Goal: Transaction & Acquisition: Purchase product/service

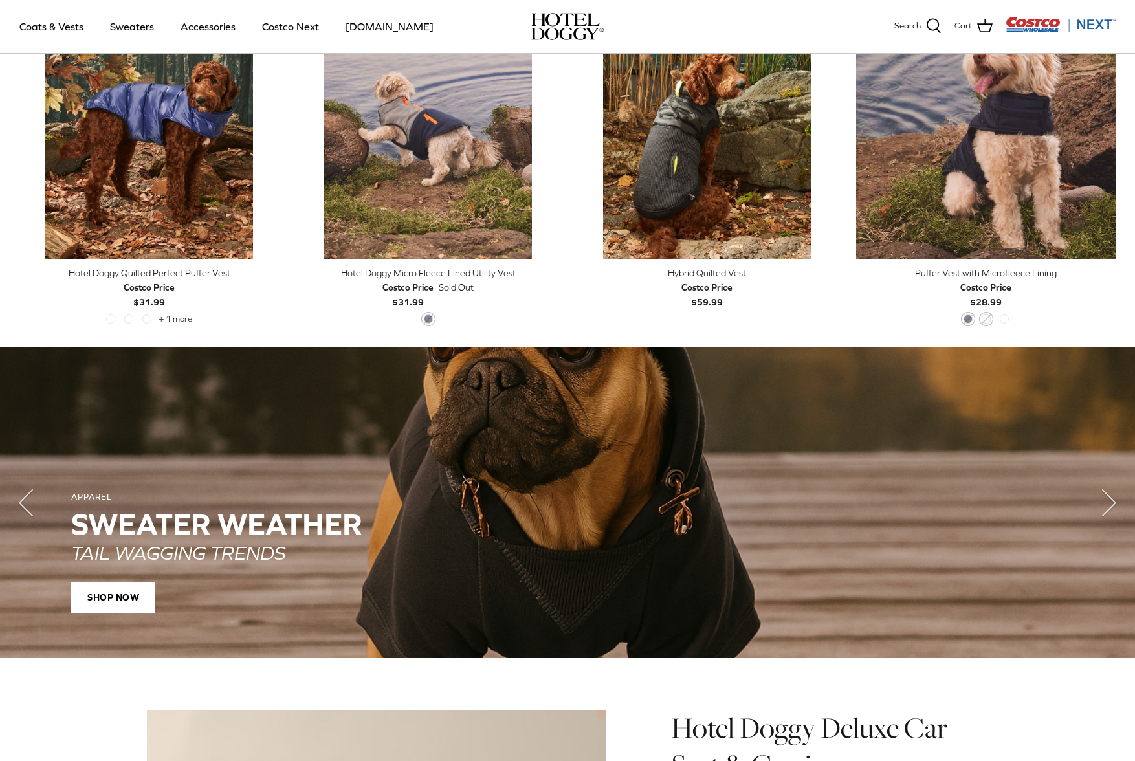
scroll to position [324, 0]
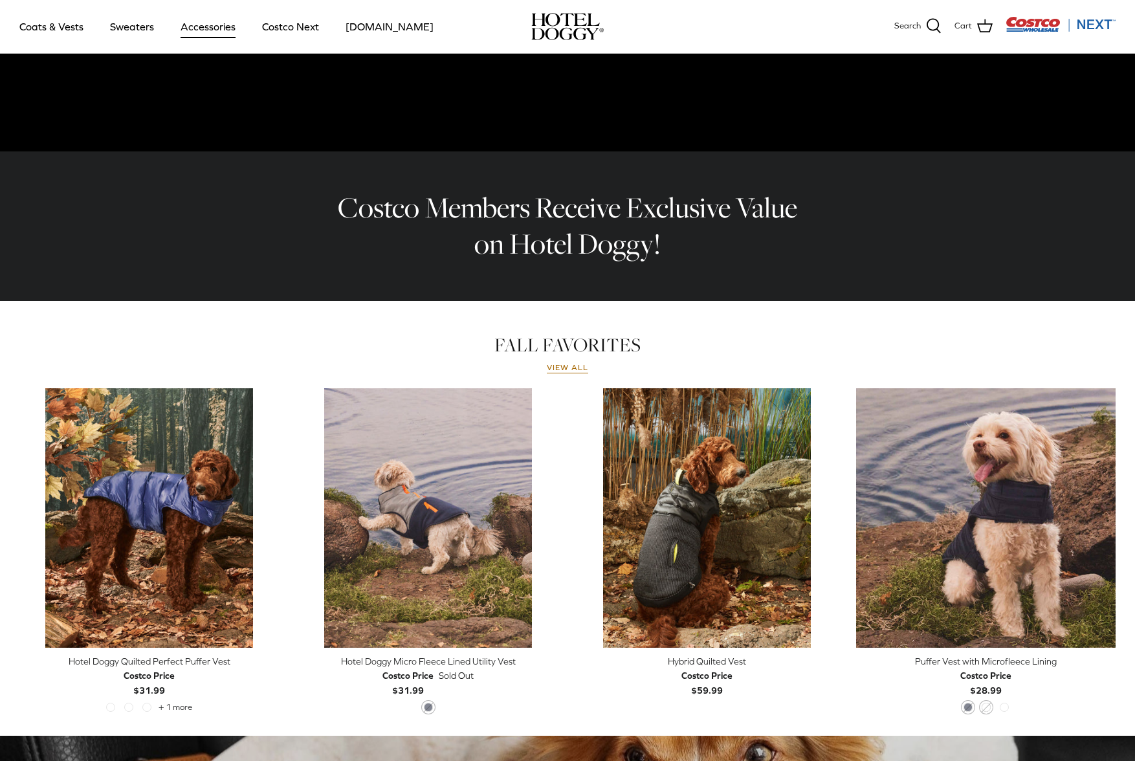
click at [221, 27] on link "Accessories" at bounding box center [208, 27] width 78 height 44
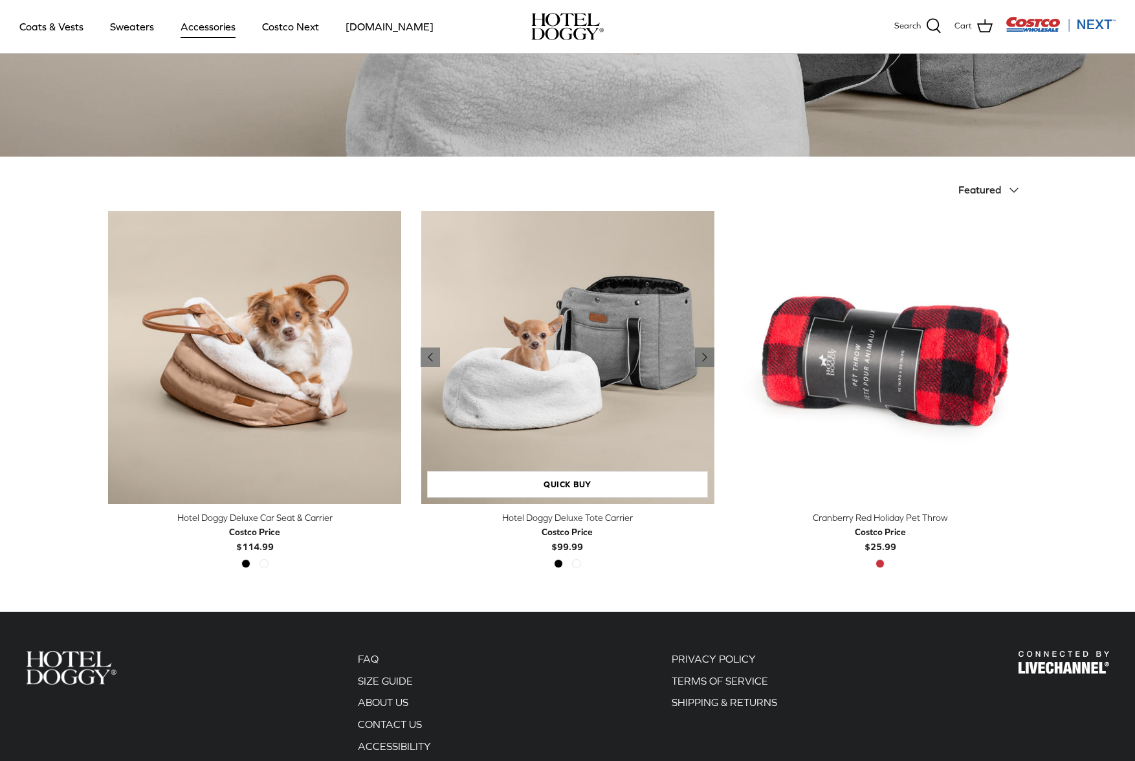
scroll to position [194, 0]
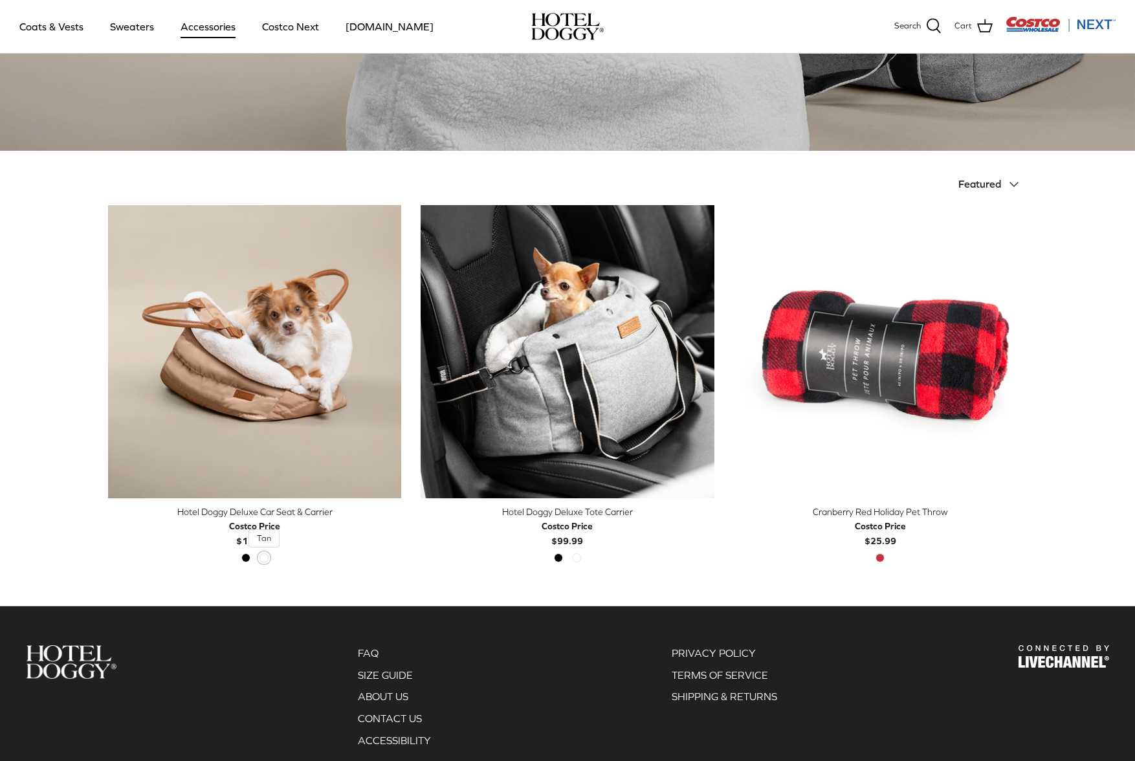
click at [265, 556] on span "Tan" at bounding box center [263, 557] width 9 height 9
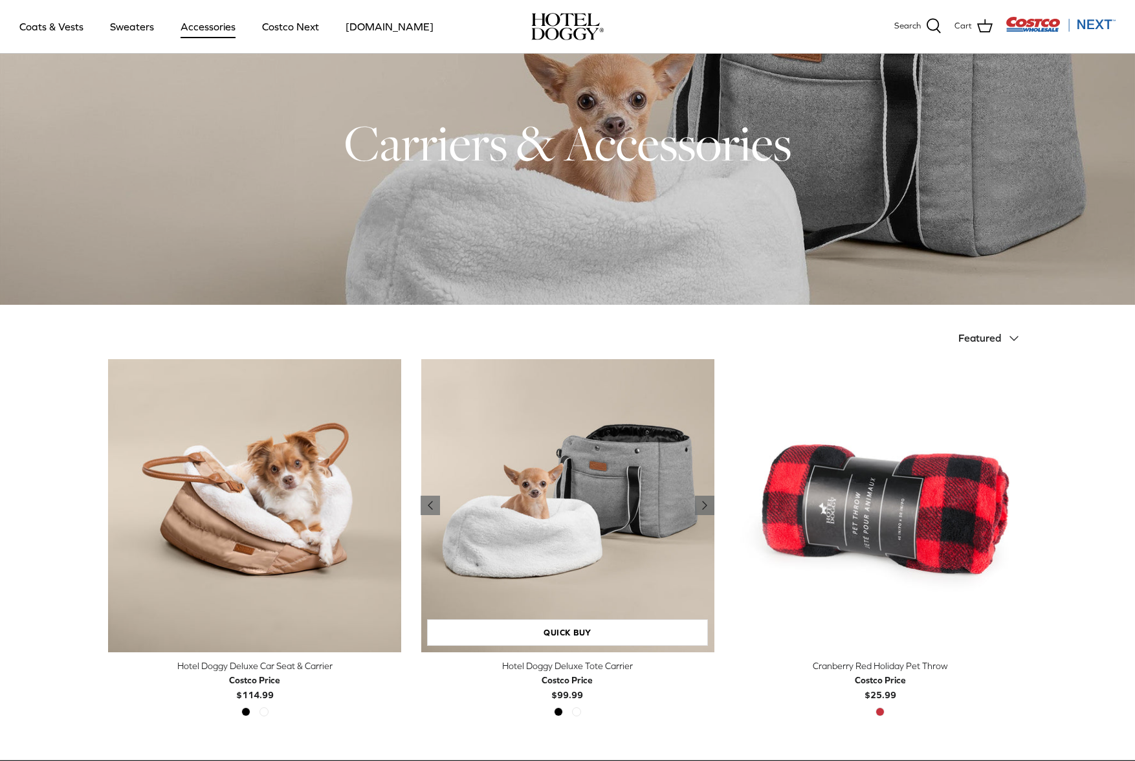
scroll to position [0, 0]
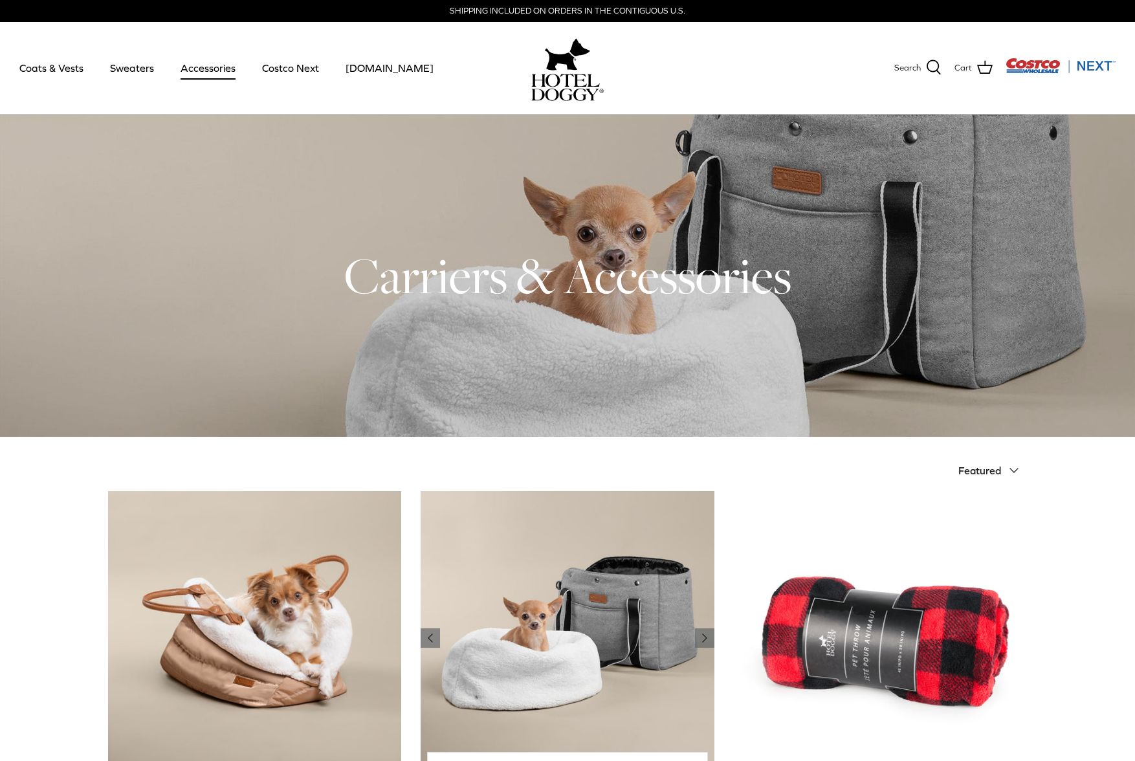
click at [646, 600] on img "Hotel Doggy Deluxe Tote Carrier" at bounding box center [567, 637] width 293 height 293
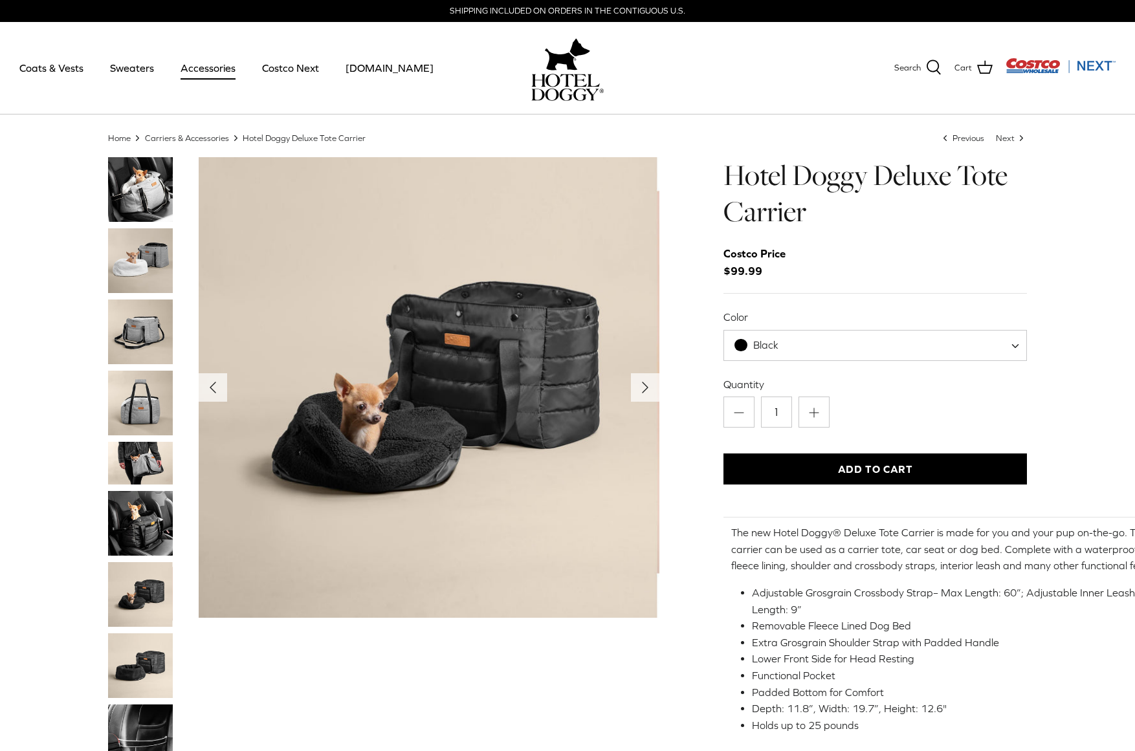
click at [122, 523] on img "Thumbnail Link" at bounding box center [140, 523] width 65 height 65
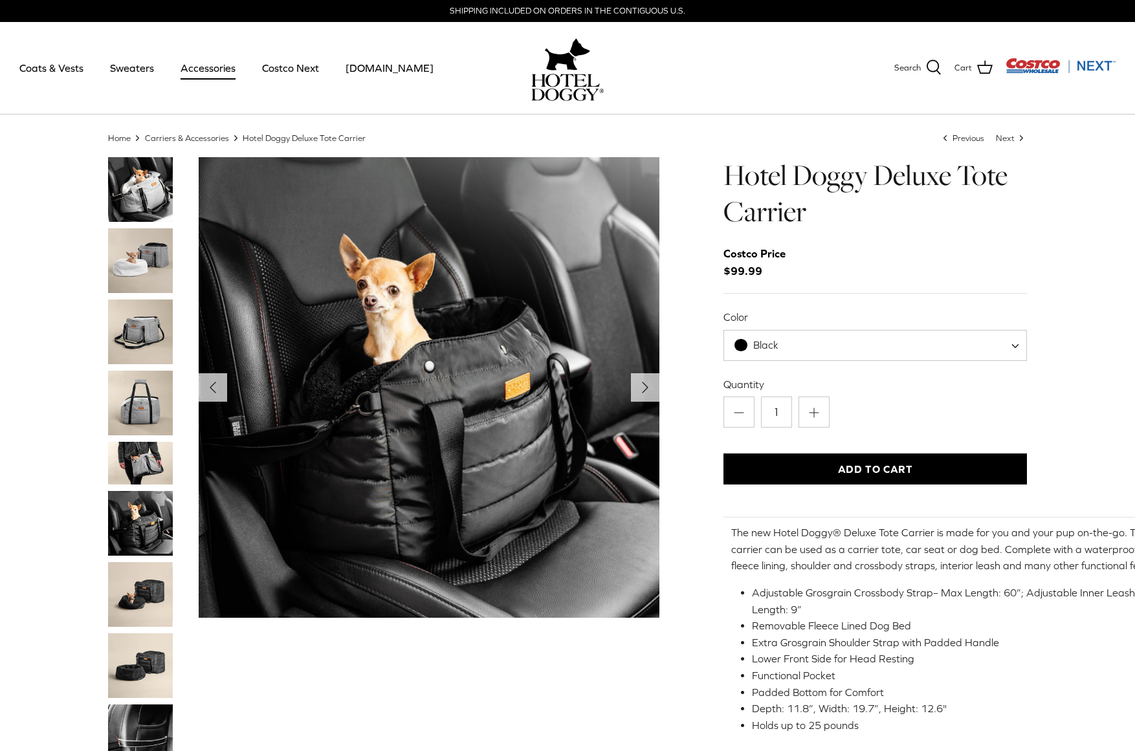
click at [149, 379] on img "Thumbnail Link" at bounding box center [140, 403] width 65 height 65
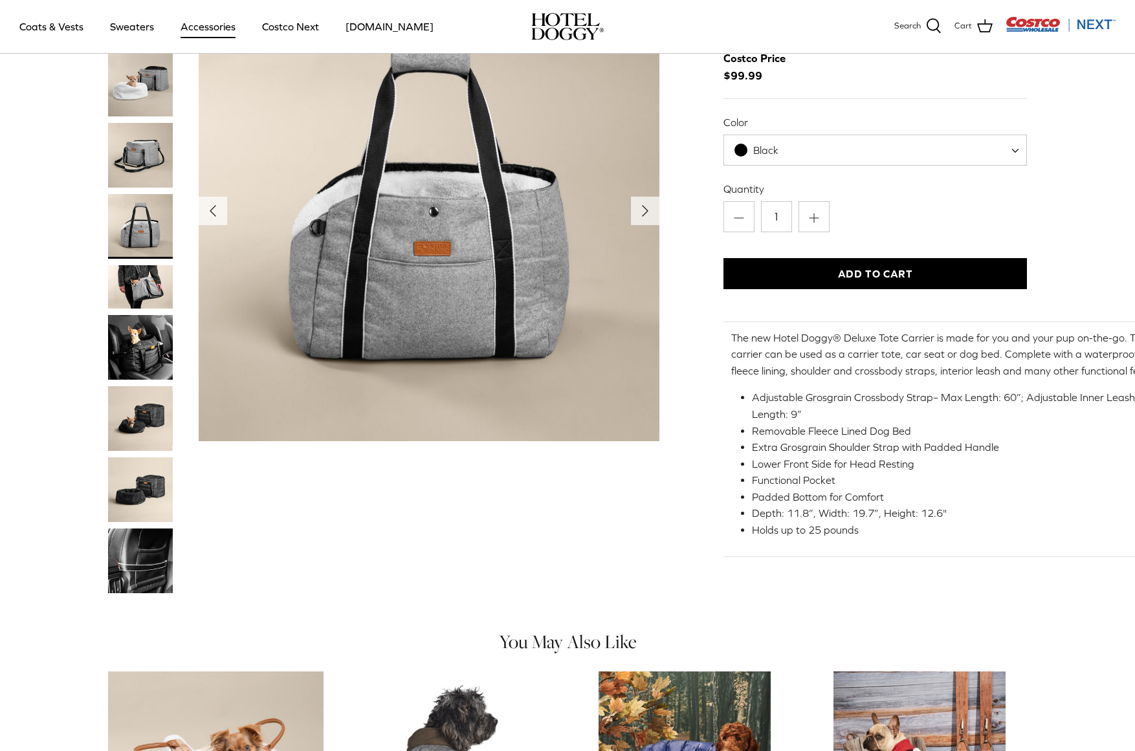
scroll to position [65, 0]
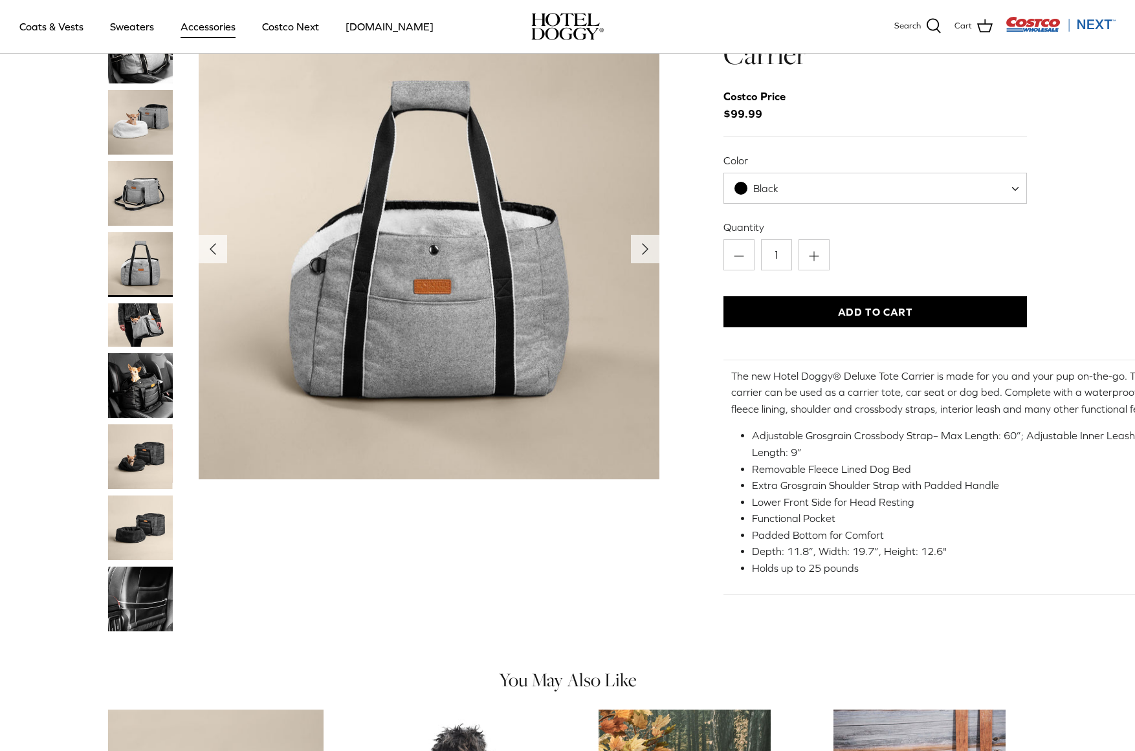
click at [145, 524] on img "Thumbnail Link" at bounding box center [140, 528] width 65 height 65
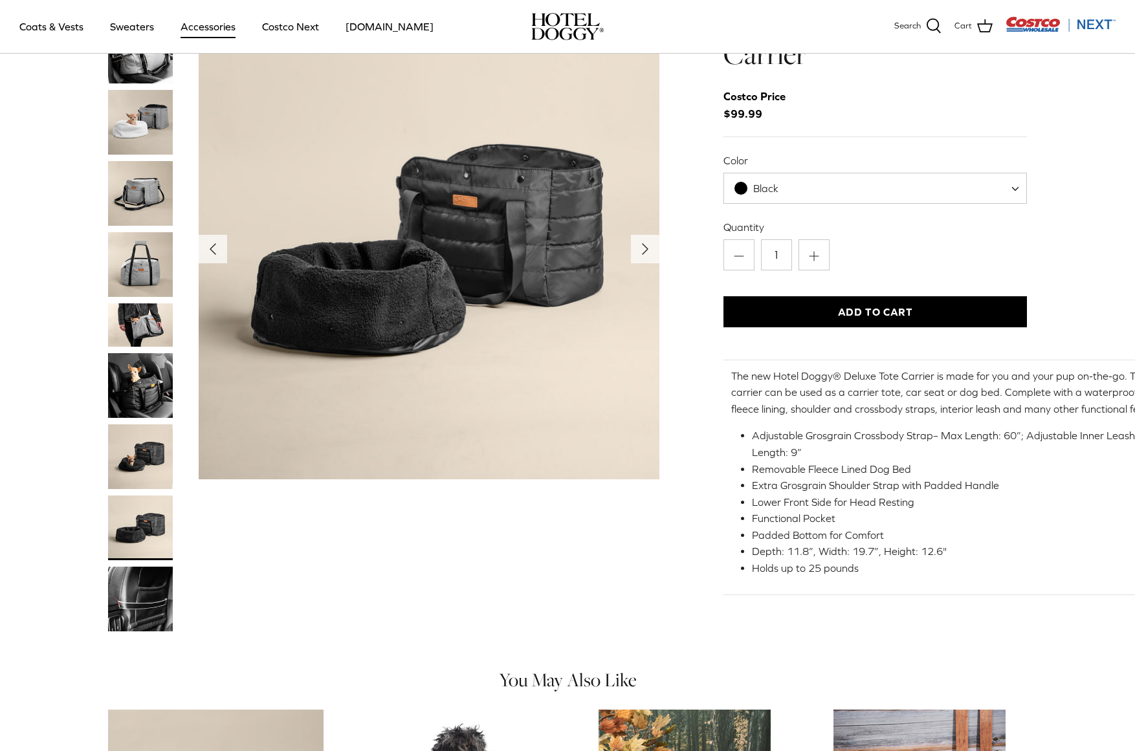
click at [150, 465] on img "Thumbnail Link" at bounding box center [140, 456] width 65 height 65
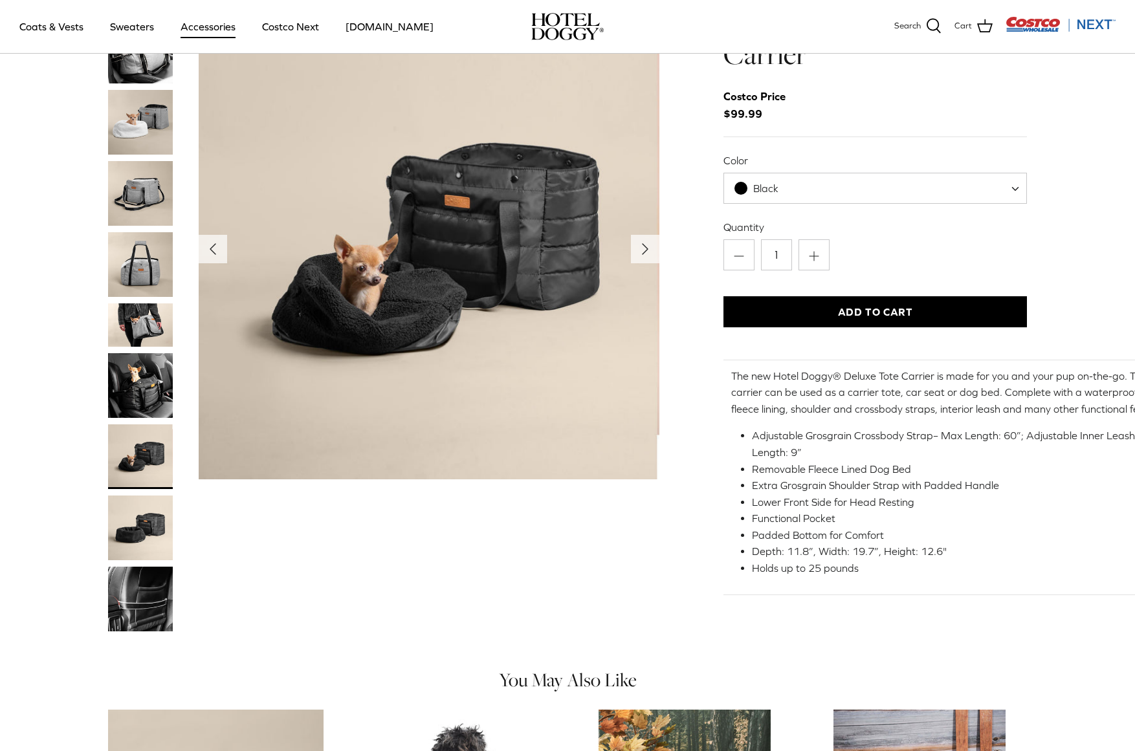
click at [148, 379] on img "Thumbnail Link" at bounding box center [140, 385] width 65 height 65
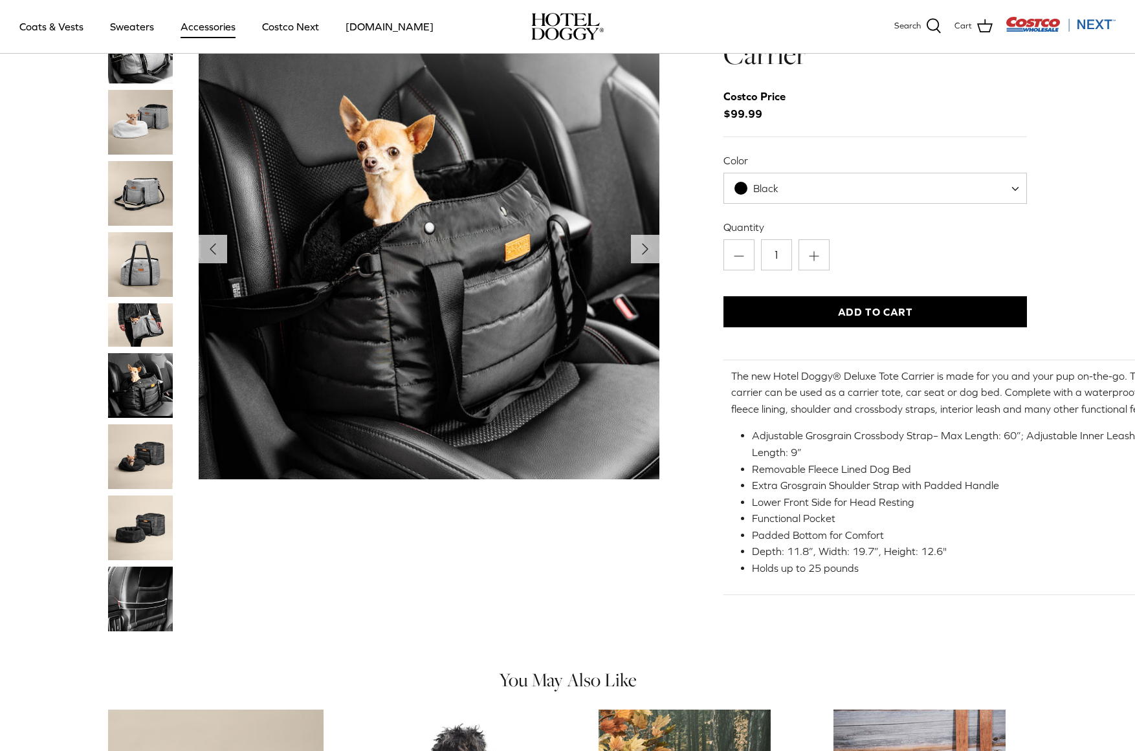
click at [132, 330] on img "Thumbnail Link" at bounding box center [140, 324] width 65 height 43
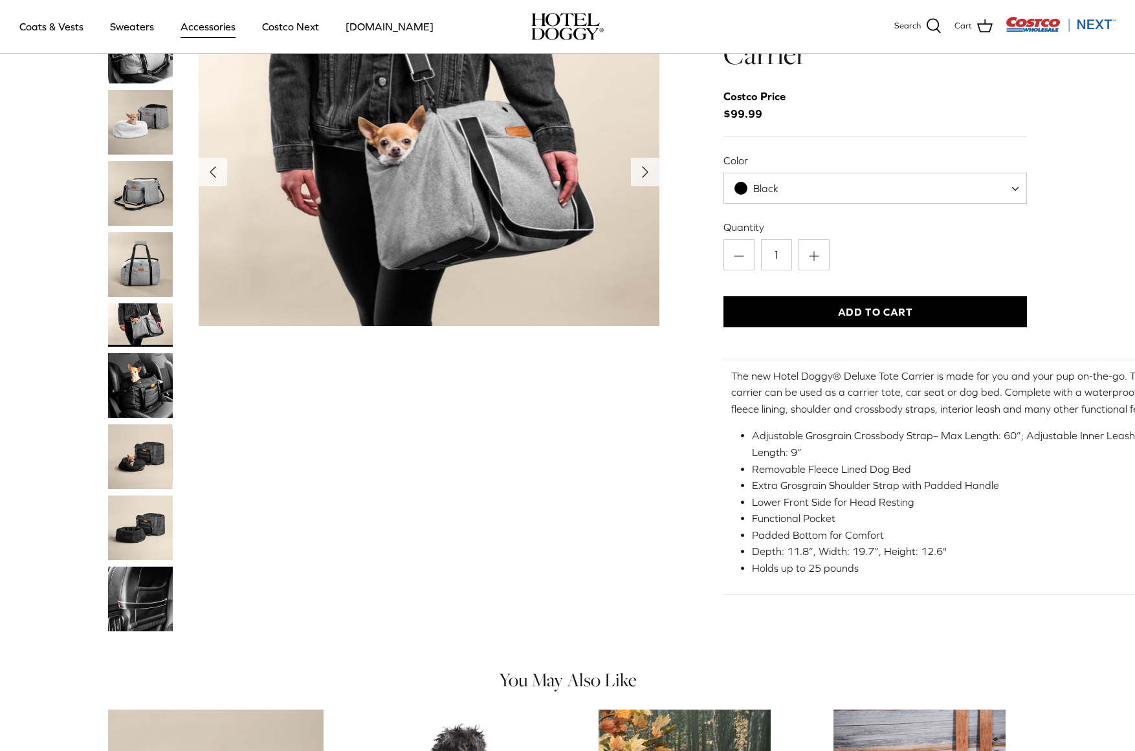
click at [155, 257] on img "Thumbnail Link" at bounding box center [140, 264] width 65 height 65
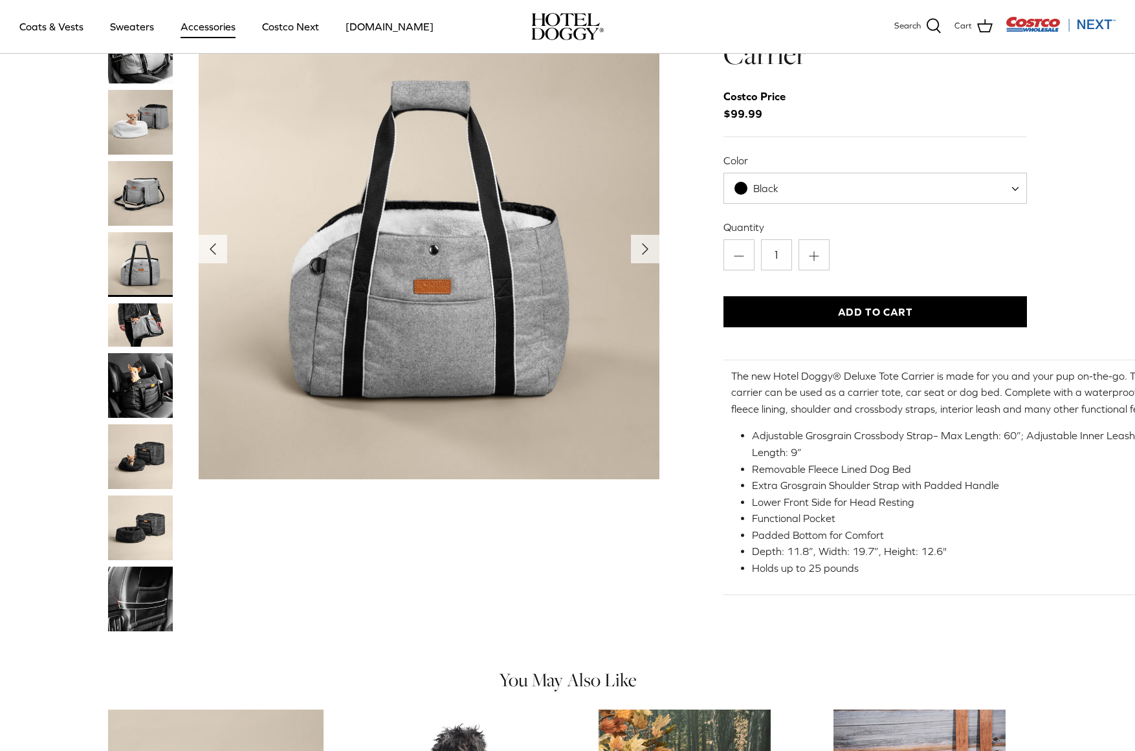
click at [137, 192] on img "Thumbnail Link" at bounding box center [140, 193] width 65 height 65
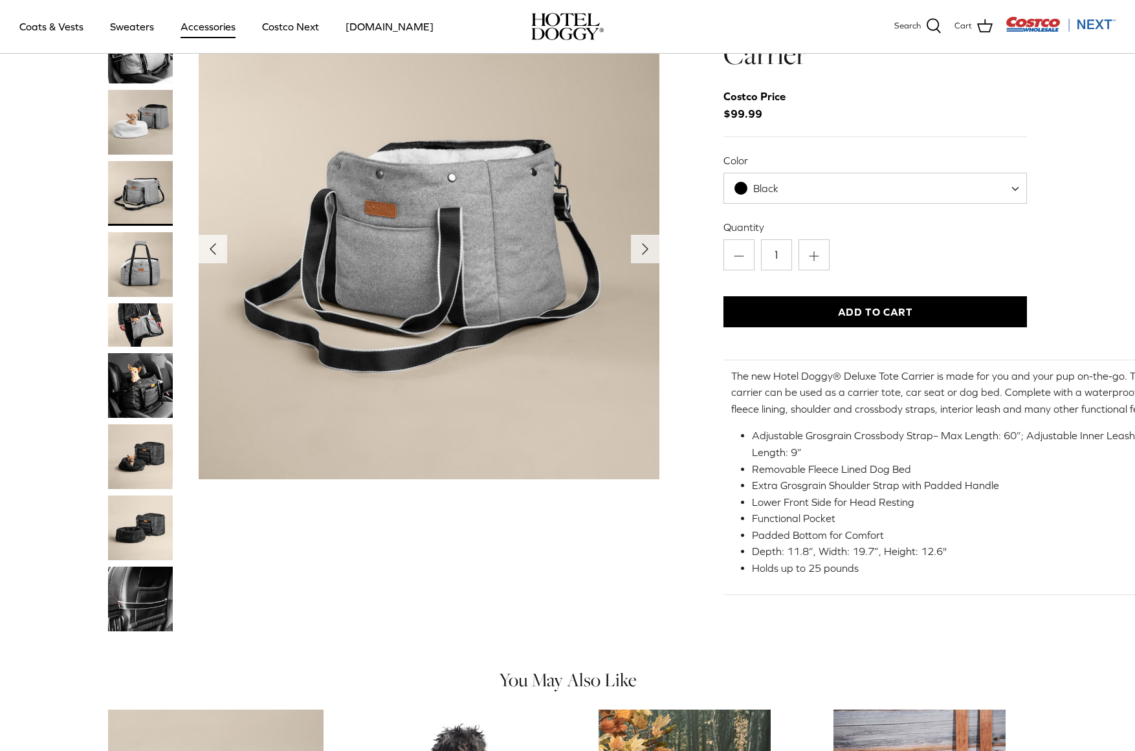
click at [139, 127] on img "Thumbnail Link" at bounding box center [140, 122] width 65 height 65
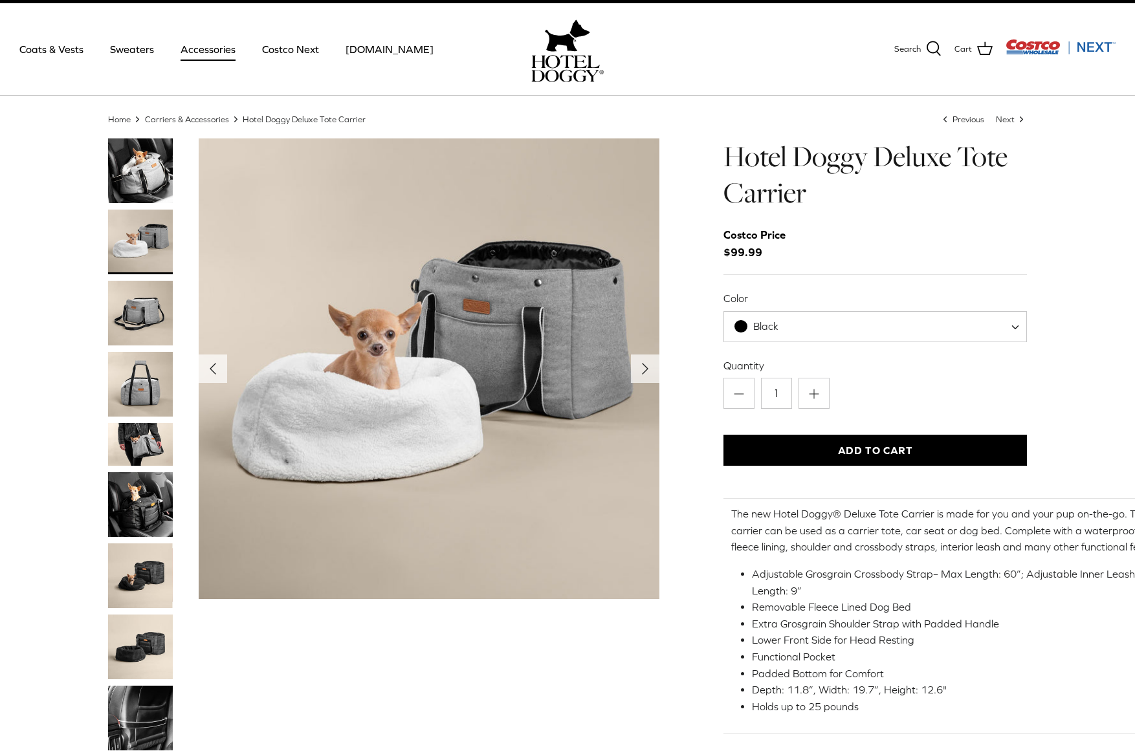
scroll to position [0, 0]
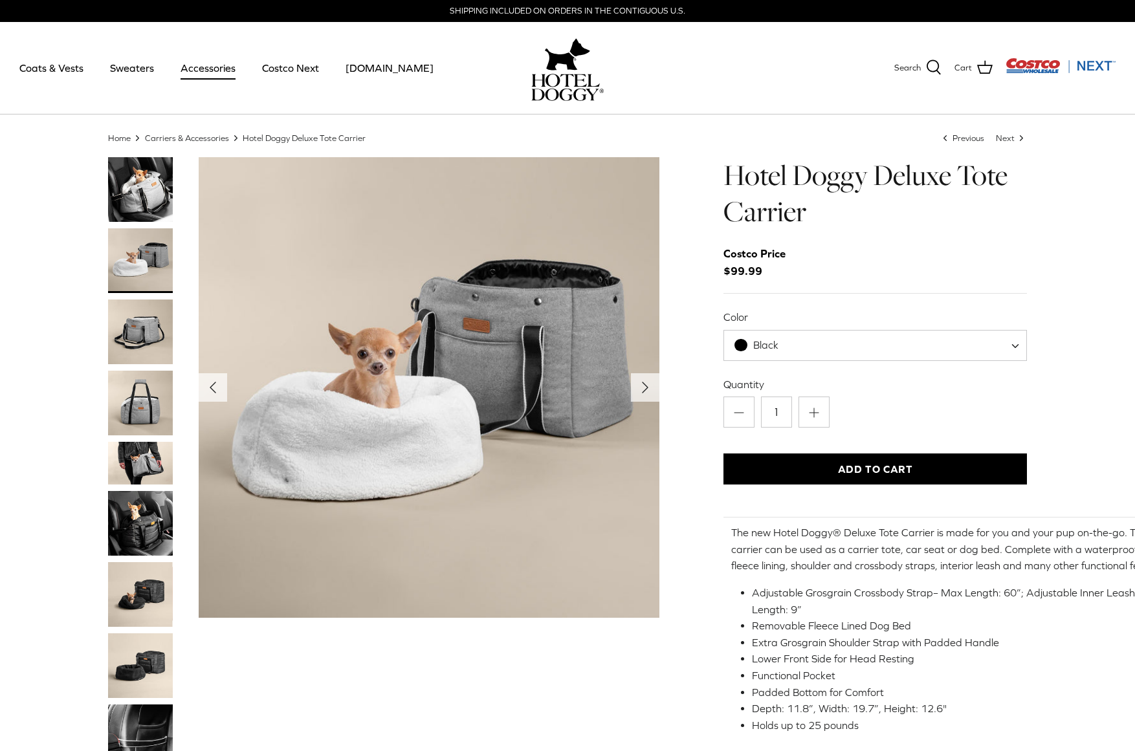
click at [158, 197] on img "Thumbnail Link" at bounding box center [140, 189] width 65 height 65
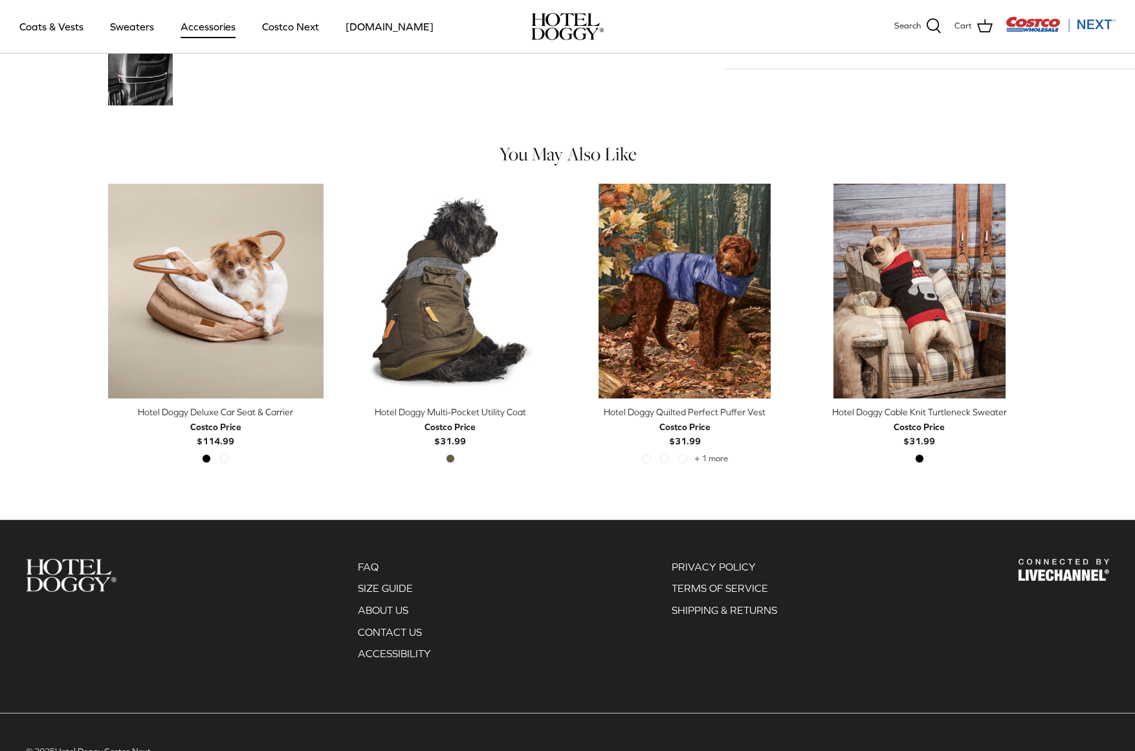
scroll to position [630, 0]
